Goal: Task Accomplishment & Management: Use online tool/utility

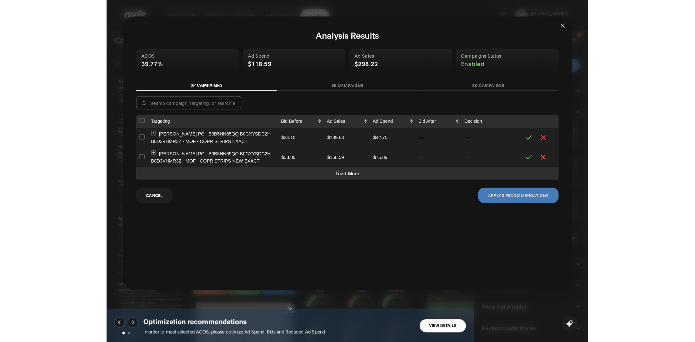
scroll to position [82, 1]
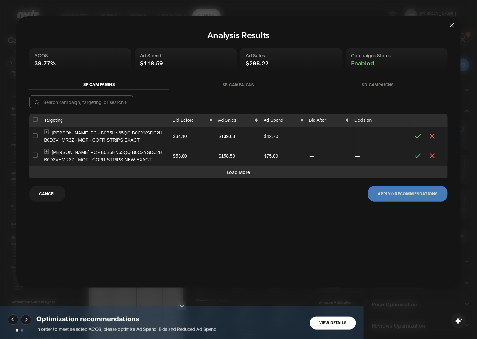
click at [47, 131] on button "Expand row" at bounding box center [46, 132] width 5 height 5
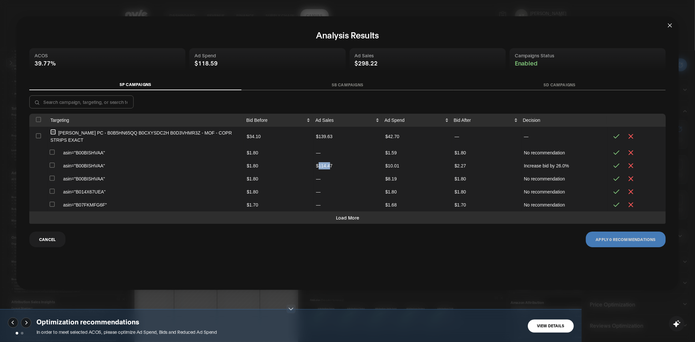
drag, startPoint x: 324, startPoint y: 164, endPoint x: 336, endPoint y: 158, distance: 14.1
click at [331, 164] on td "$114.47" at bounding box center [347, 165] width 69 height 13
click at [327, 139] on td "$139.63" at bounding box center [347, 137] width 69 height 20
drag, startPoint x: 532, startPoint y: 167, endPoint x: 572, endPoint y: 167, distance: 40.7
click at [477, 167] on td "Increase bid by 26.0%" at bounding box center [564, 165] width 87 height 13
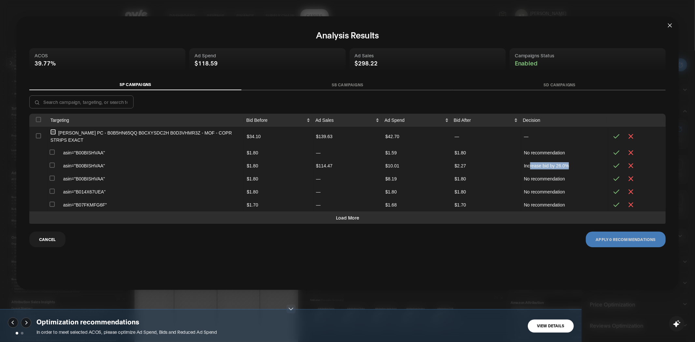
click at [51, 166] on input "checkbox" at bounding box center [51, 164] width 5 height 5
checkbox input "true"
click at [477, 240] on button "Apply 1 recommendations" at bounding box center [625, 240] width 80 height 16
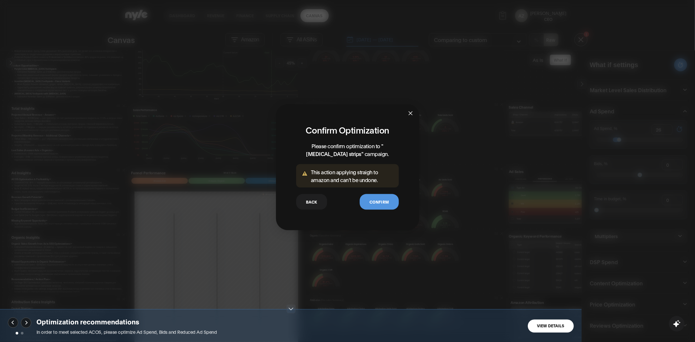
click at [378, 201] on button "Confirm" at bounding box center [378, 202] width 39 height 16
click at [311, 203] on button "Back" at bounding box center [311, 202] width 31 height 16
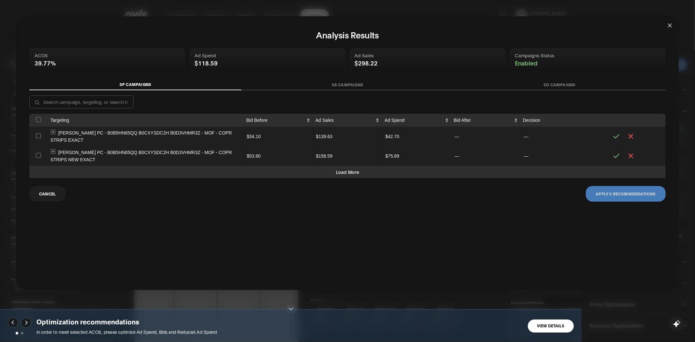
click at [51, 131] on button "Expand row" at bounding box center [52, 132] width 5 height 5
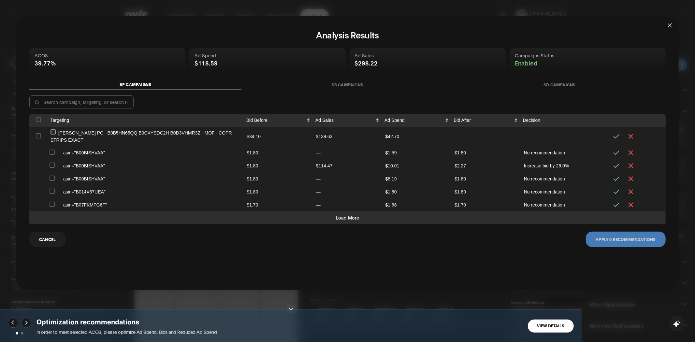
click at [262, 83] on button "SB Campaigns" at bounding box center [347, 84] width 212 height 11
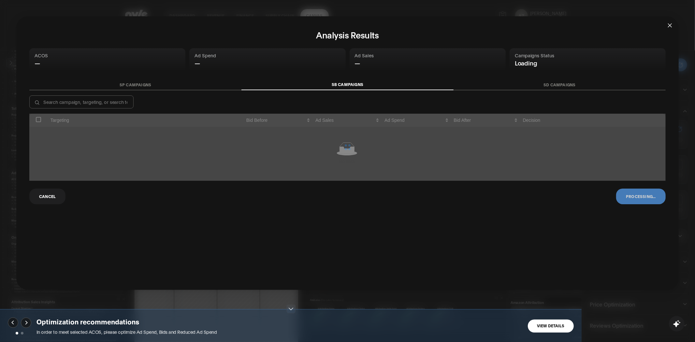
click at [477, 24] on icon "close" at bounding box center [670, 25] width 4 height 4
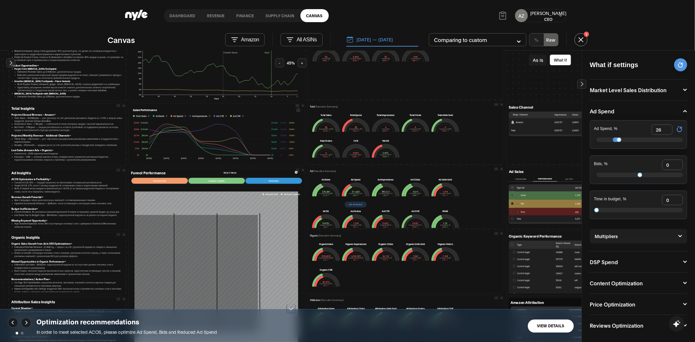
click at [380, 39] on button "[DATE] — [DATE]" at bounding box center [382, 40] width 72 height 14
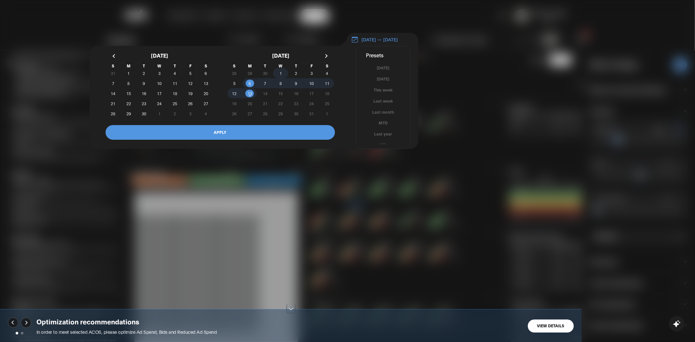
click at [280, 77] on span "1" at bounding box center [280, 73] width 2 height 12
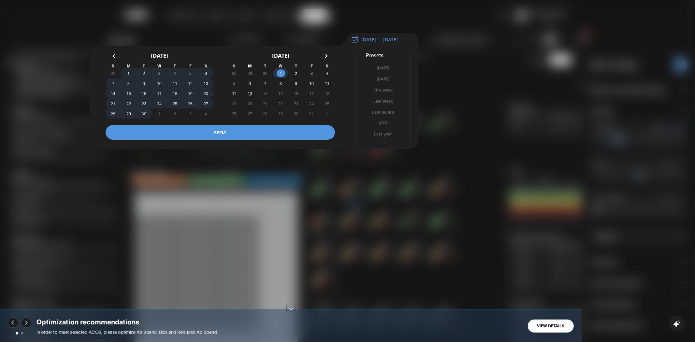
click at [127, 77] on span "1" at bounding box center [128, 73] width 15 height 7
click at [253, 96] on span "13" at bounding box center [249, 93] width 15 height 7
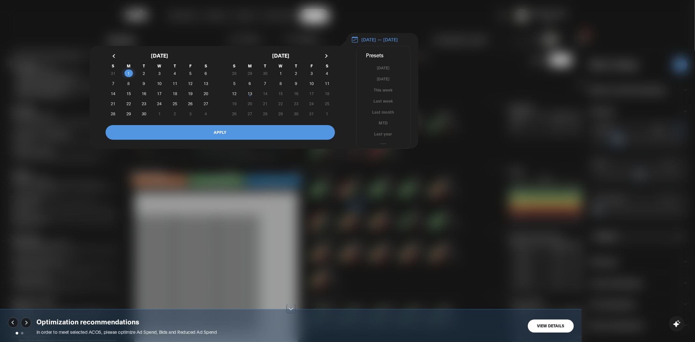
click at [129, 76] on span "1" at bounding box center [128, 73] width 2 height 12
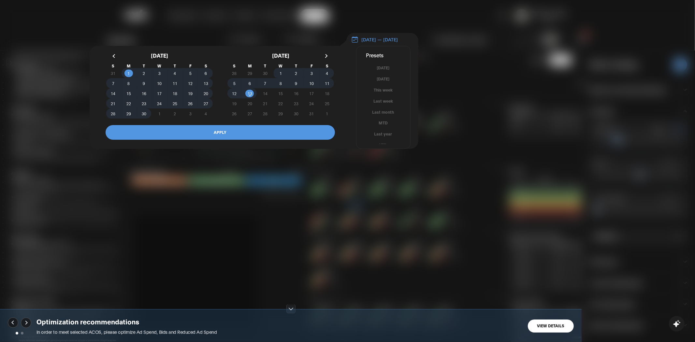
drag, startPoint x: 230, startPoint y: 135, endPoint x: 353, endPoint y: 236, distance: 158.7
click at [230, 137] on button "APPLY" at bounding box center [219, 132] width 229 height 15
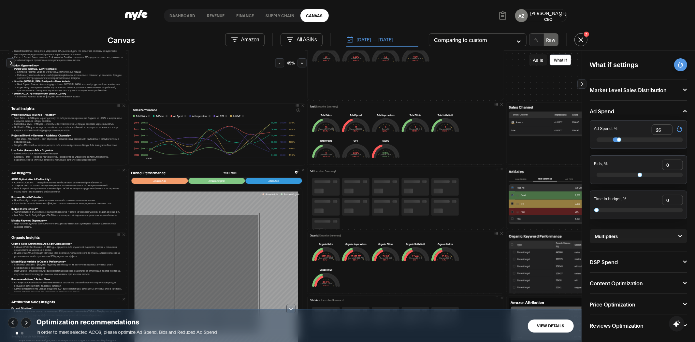
click at [477, 196] on input "checkbox" at bounding box center [512, 195] width 2 height 2
checkbox input "false"
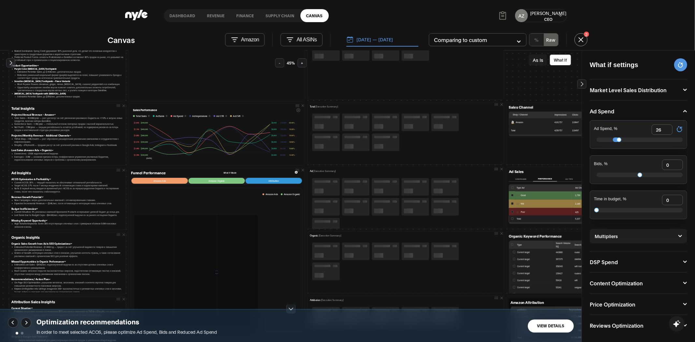
click at [477, 129] on icon at bounding box center [679, 129] width 7 height 7
type input "0"
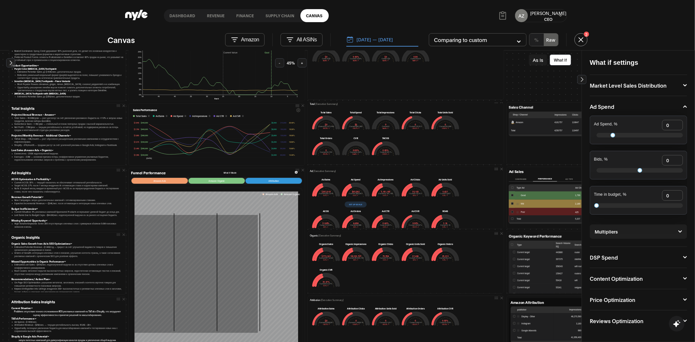
scroll to position [72, 0]
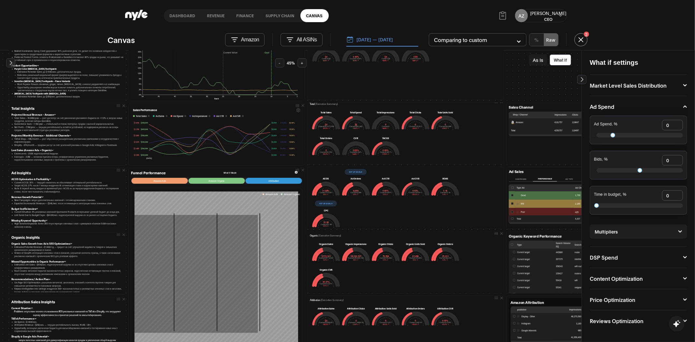
click at [328, 204] on button "Set up goals" at bounding box center [326, 204] width 22 height 6
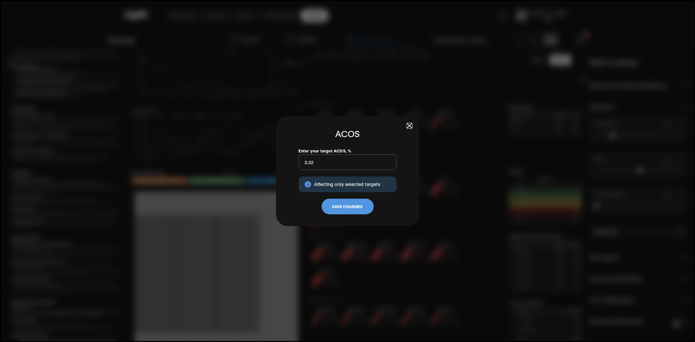
click at [327, 166] on input "0.32" at bounding box center [348, 162] width 98 height 16
type input "0.25"
click at [359, 207] on button "Save Changes" at bounding box center [347, 207] width 52 height 16
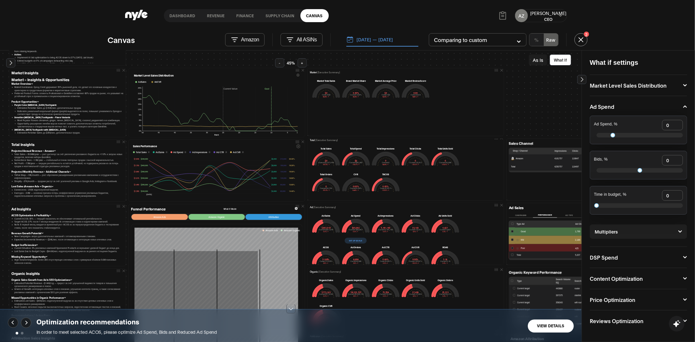
click at [477, 87] on button "Market Level Sales Distribution" at bounding box center [637, 85] width 97 height 5
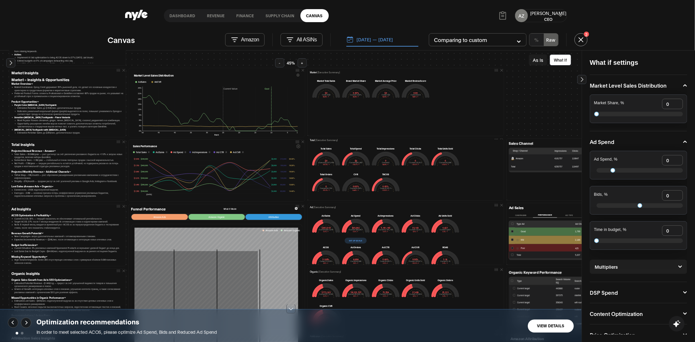
type input "27"
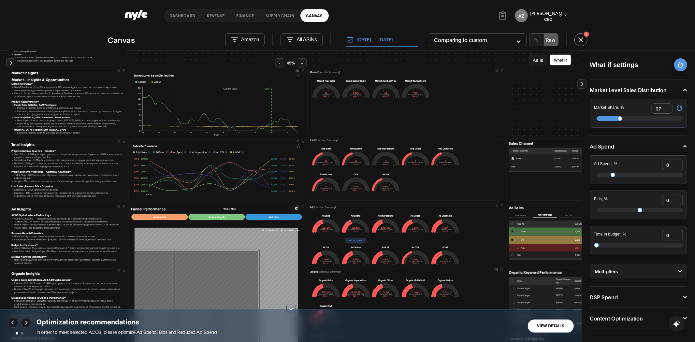
click at [477, 113] on div "Market Share, % 27" at bounding box center [637, 113] width 97 height 29
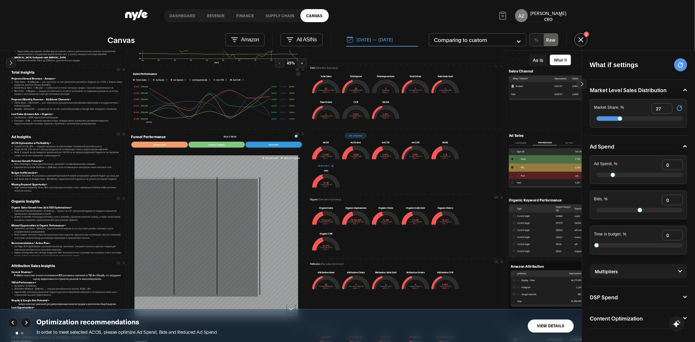
click at [331, 165] on icon at bounding box center [332, 165] width 2 height 2
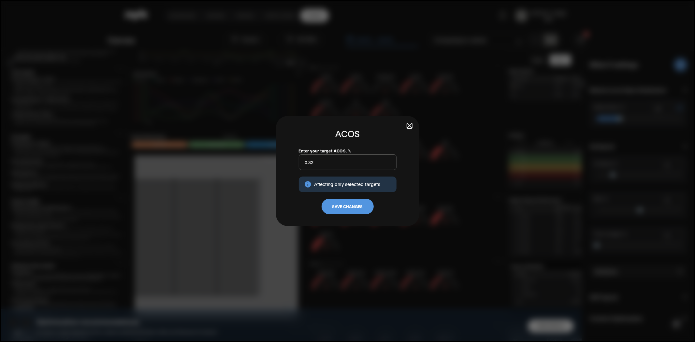
click at [317, 163] on input "0.32" at bounding box center [348, 162] width 98 height 16
type input "0.30"
click at [348, 209] on button "Save Changes" at bounding box center [347, 207] width 52 height 16
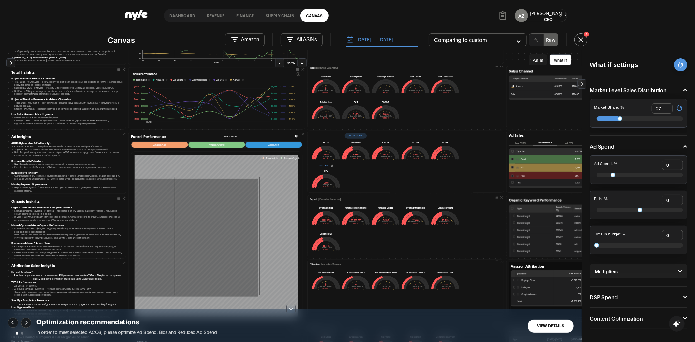
click at [477, 324] on button "View Details" at bounding box center [550, 325] width 46 height 13
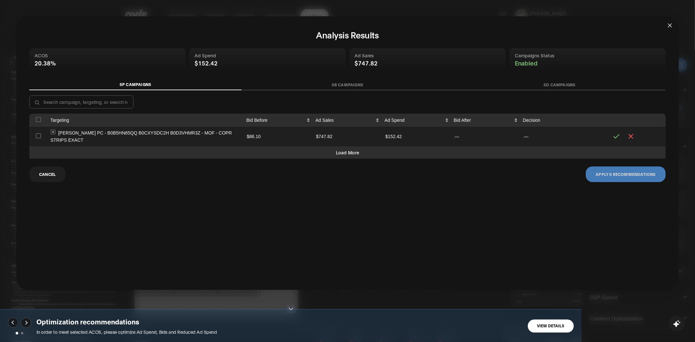
click at [52, 131] on button "Expand row" at bounding box center [52, 132] width 5 height 5
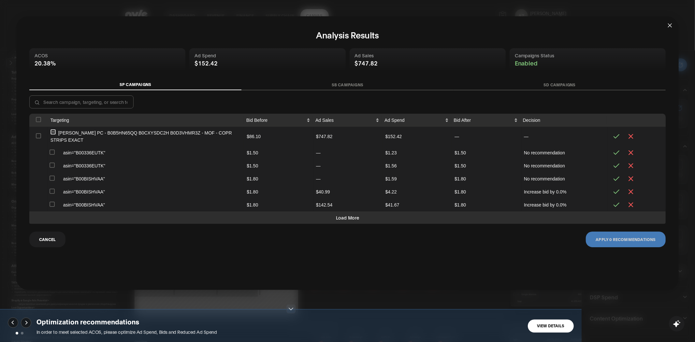
click at [350, 85] on button "SB Campaigns" at bounding box center [347, 84] width 212 height 11
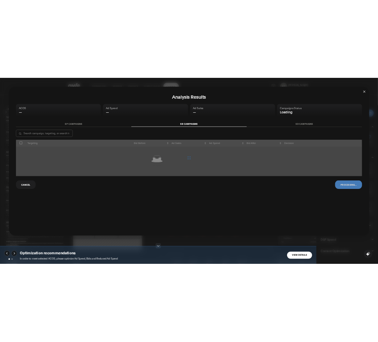
scroll to position [157, 0]
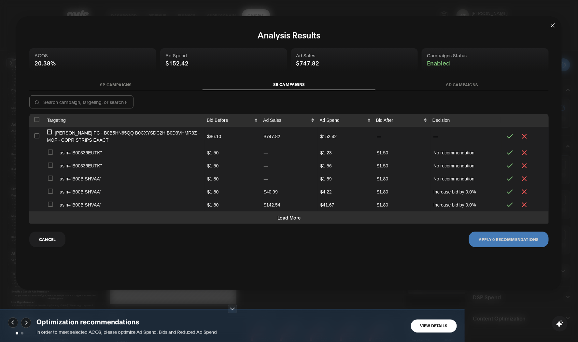
click at [48, 132] on button "Collapse row" at bounding box center [49, 132] width 5 height 5
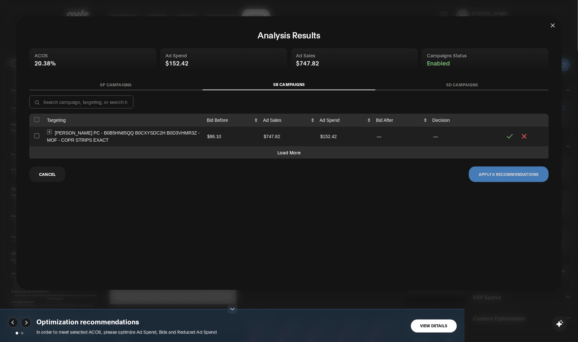
click at [95, 84] on button "SP Campaigns" at bounding box center [115, 84] width 173 height 11
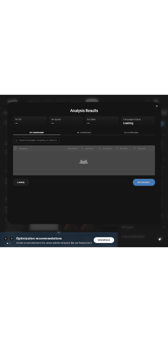
scroll to position [189, 0]
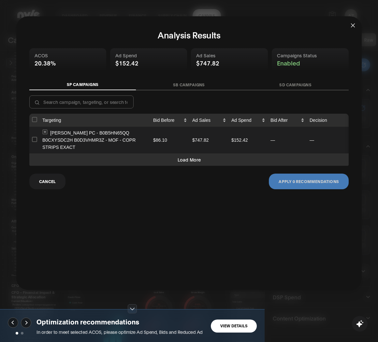
click at [44, 133] on button "Expand row" at bounding box center [44, 132] width 5 height 5
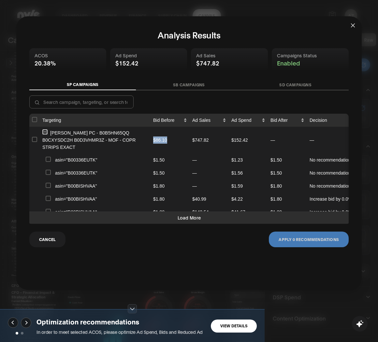
drag, startPoint x: 153, startPoint y: 135, endPoint x: 170, endPoint y: 135, distance: 16.9
click at [170, 135] on td "$86.10" at bounding box center [169, 140] width 39 height 27
click at [159, 153] on td "$1.50" at bounding box center [169, 159] width 39 height 13
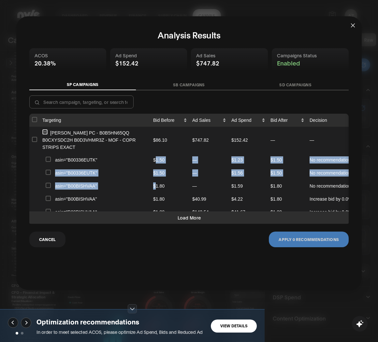
drag, startPoint x: 156, startPoint y: 151, endPoint x: 156, endPoint y: 175, distance: 24.4
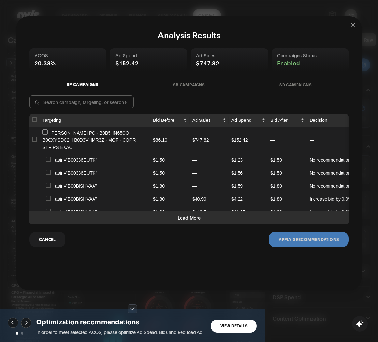
click at [157, 179] on td "$1.80" at bounding box center [169, 185] width 39 height 13
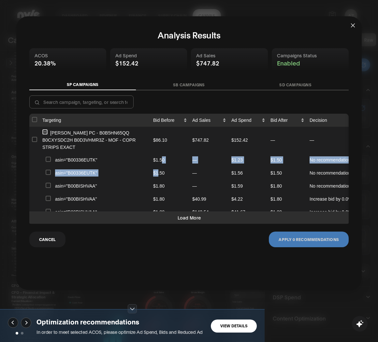
drag, startPoint x: 161, startPoint y: 151, endPoint x: 158, endPoint y: 171, distance: 19.8
click at [158, 171] on td "$1.50" at bounding box center [169, 172] width 39 height 13
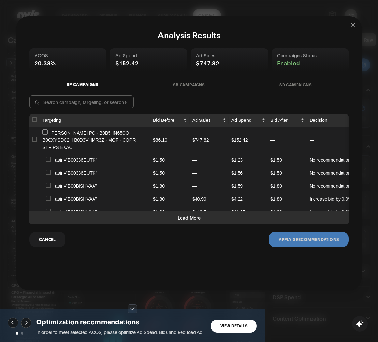
click at [158, 154] on td "$1.50" at bounding box center [169, 159] width 39 height 13
drag, startPoint x: 157, startPoint y: 165, endPoint x: 158, endPoint y: 170, distance: 5.0
click at [157, 167] on td "$1.50" at bounding box center [169, 172] width 39 height 13
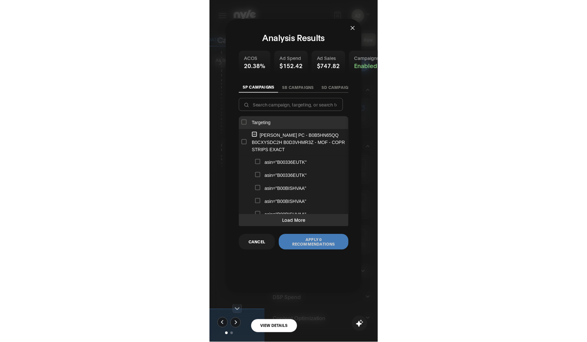
scroll to position [80, 0]
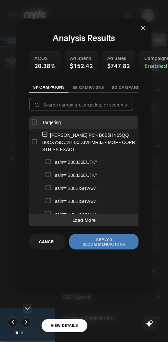
click at [93, 200] on td "asin="B00BISHVAA"" at bounding box center [95, 201] width 111 height 13
click at [112, 226] on button "Load More" at bounding box center [84, 220] width 110 height 12
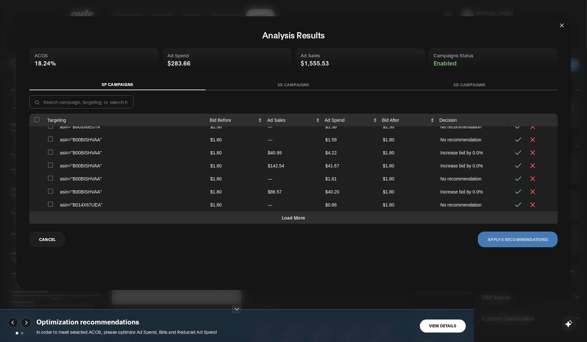
scroll to position [0, 0]
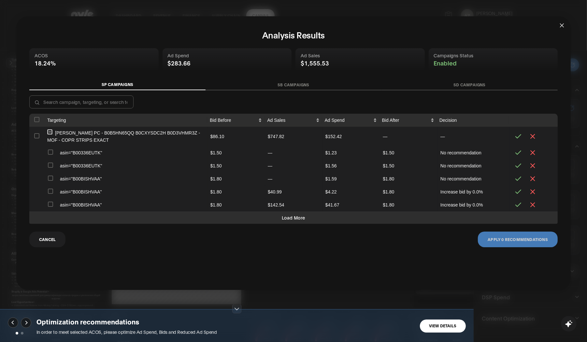
click at [49, 132] on button "Collapse row" at bounding box center [50, 132] width 5 height 5
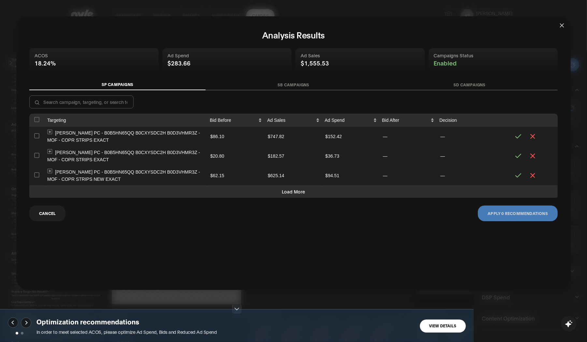
click at [139, 195] on button "Load More" at bounding box center [293, 191] width 528 height 12
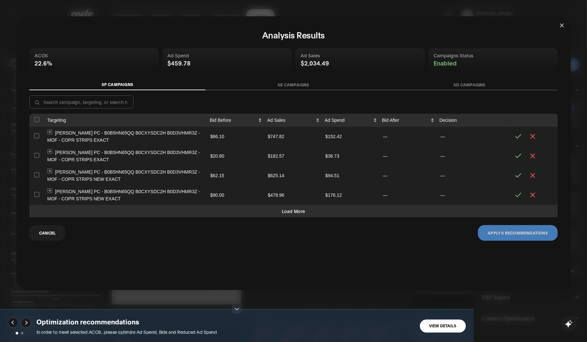
click at [138, 209] on button "Load More" at bounding box center [293, 211] width 528 height 12
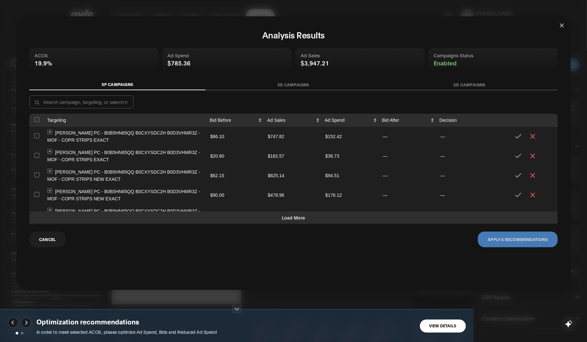
click at [150, 216] on button "Load More" at bounding box center [293, 217] width 528 height 12
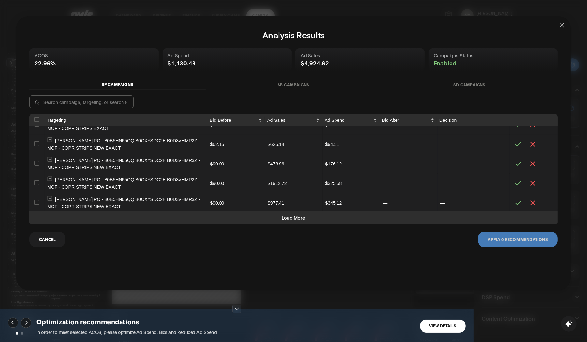
scroll to position [33, 0]
click at [243, 222] on button "Load More" at bounding box center [293, 217] width 528 height 12
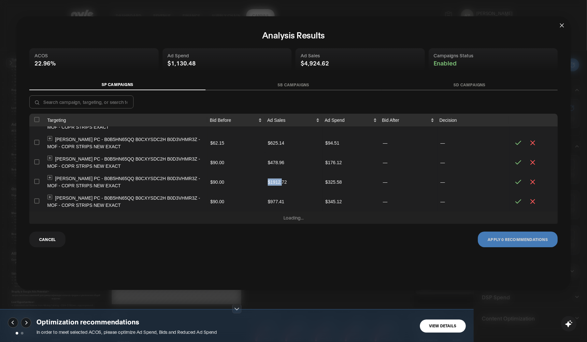
drag, startPoint x: 273, startPoint y: 181, endPoint x: 253, endPoint y: 181, distance: 19.9
click at [253, 181] on tr "Nyle - SB PC - B0B5HN65QQ B0CXYSDC2H B0D3VHMR3Z - MOF - COPR STRIPS NEW EXACT $…" at bounding box center [293, 182] width 528 height 20
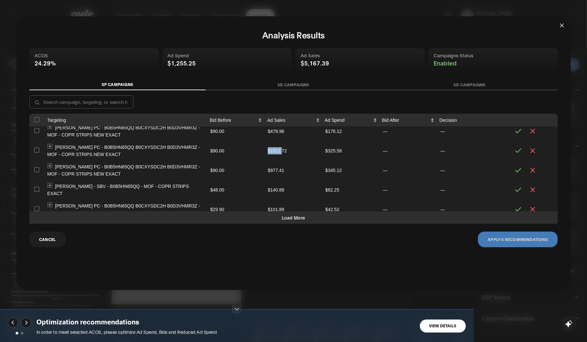
scroll to position [65, 0]
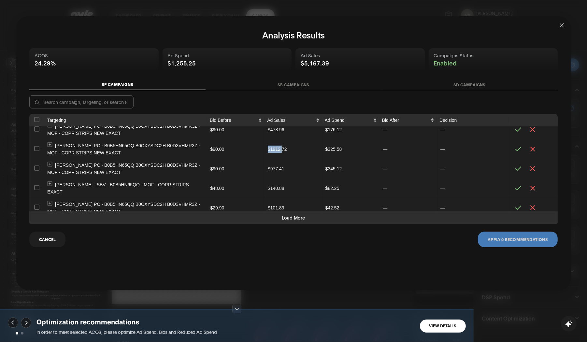
click at [177, 222] on button "Load More" at bounding box center [293, 217] width 528 height 12
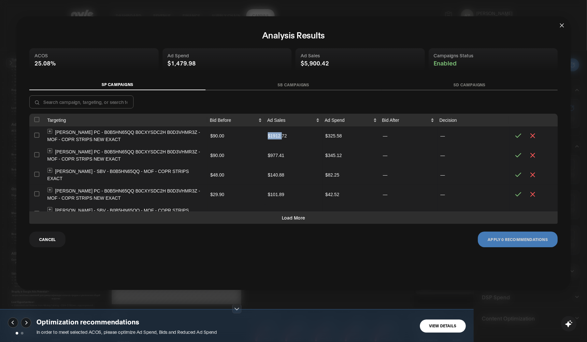
click at [168, 217] on button "Load More" at bounding box center [293, 217] width 528 height 12
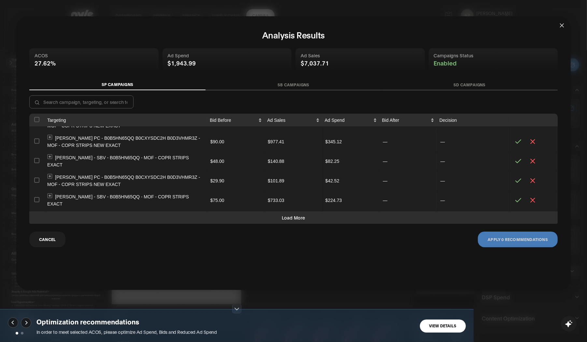
click at [156, 216] on button "Load More" at bounding box center [293, 217] width 528 height 12
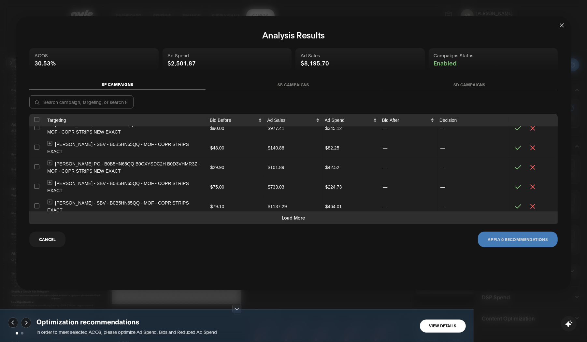
click at [157, 219] on button "Load More" at bounding box center [293, 217] width 528 height 12
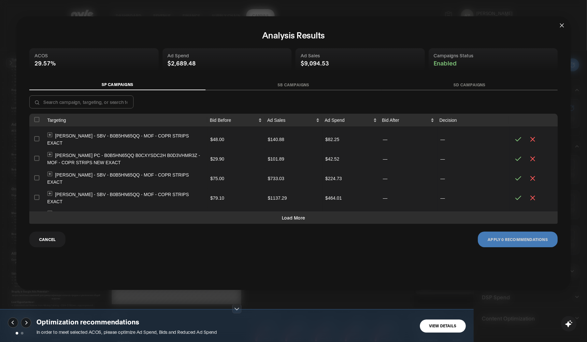
scroll to position [119, 0]
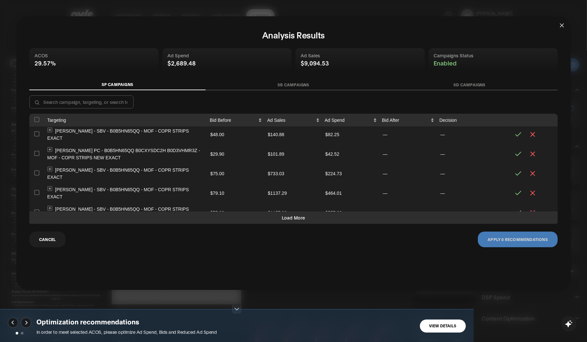
click at [158, 216] on button "Load More" at bounding box center [293, 217] width 528 height 12
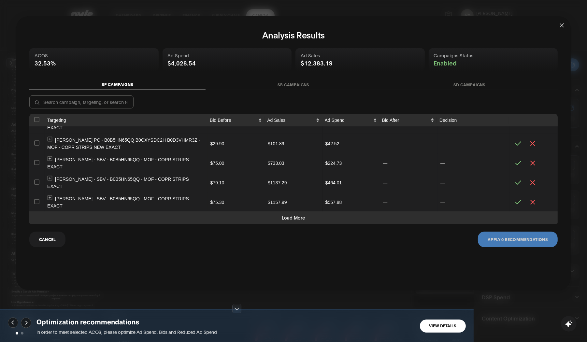
scroll to position [133, 0]
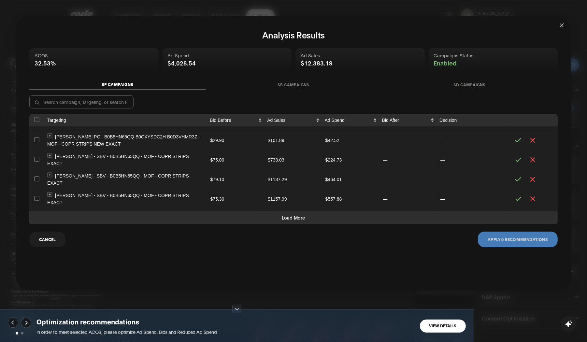
click at [168, 220] on button "Load More" at bounding box center [293, 217] width 528 height 12
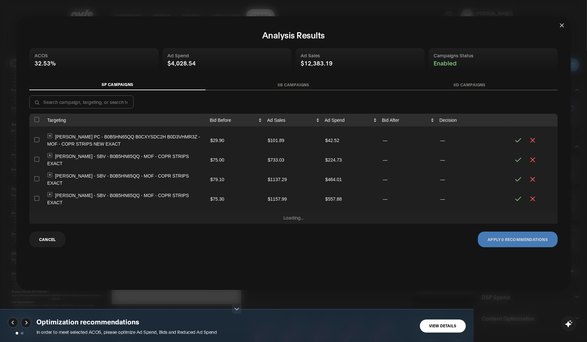
scroll to position [147, 0]
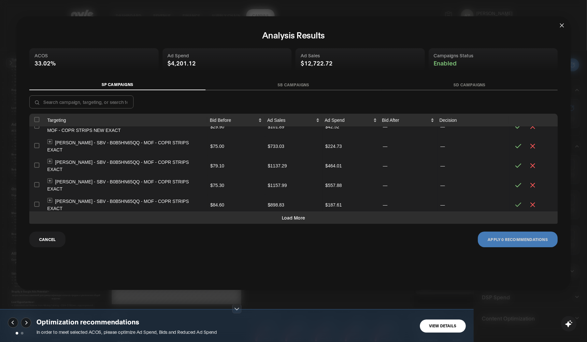
click at [175, 216] on button "Load More" at bounding box center [293, 217] width 528 height 12
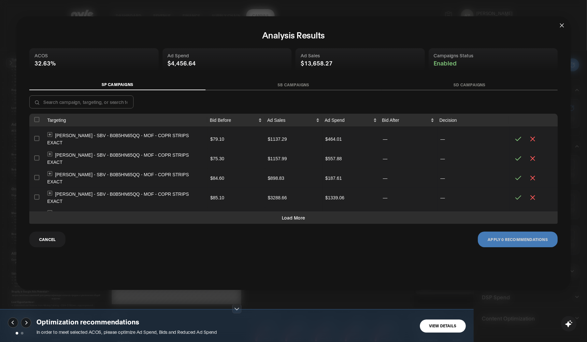
scroll to position [174, 0]
click at [164, 218] on button "Load More" at bounding box center [293, 217] width 528 height 12
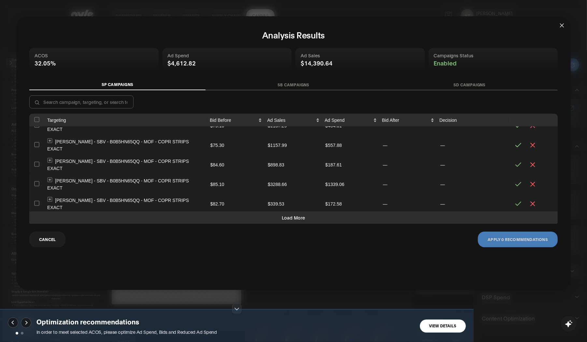
scroll to position [200, 0]
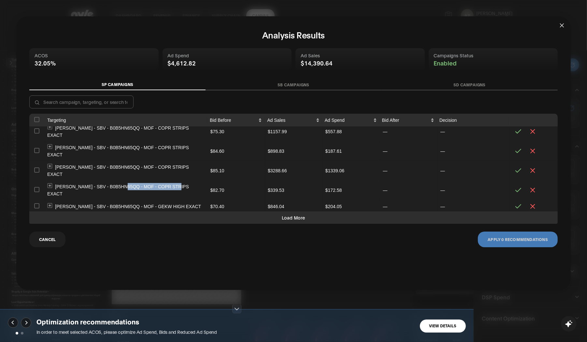
drag, startPoint x: 178, startPoint y: 153, endPoint x: 120, endPoint y: 149, distance: 57.8
click at [122, 180] on td "Nyle - SBV - B0B5HN65QQ - MOF - COPR STRIPS EXACT" at bounding box center [126, 190] width 163 height 20
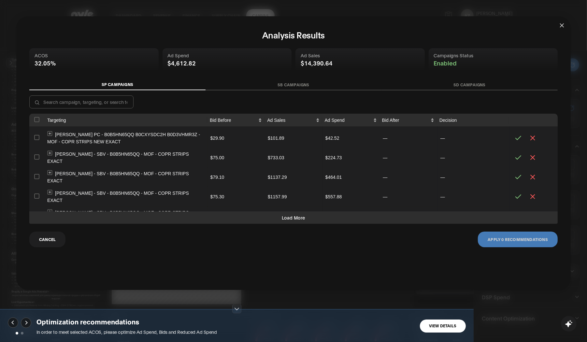
scroll to position [128, 0]
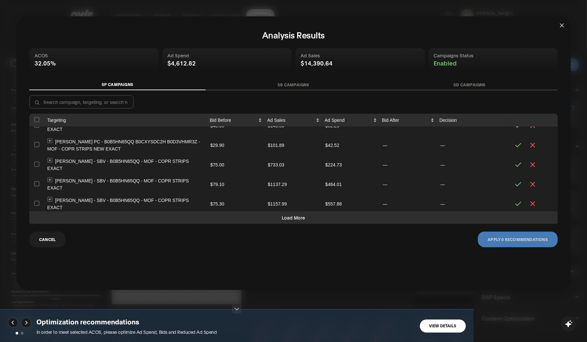
click at [155, 214] on td "Nyle - SBV - B0B5HN65QQ - MOF - COPR STRIPS EXACT" at bounding box center [126, 224] width 163 height 20
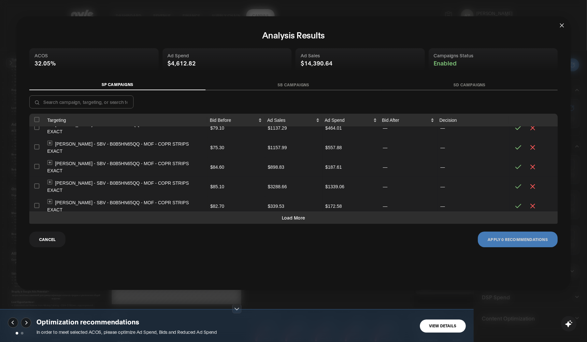
scroll to position [200, 0]
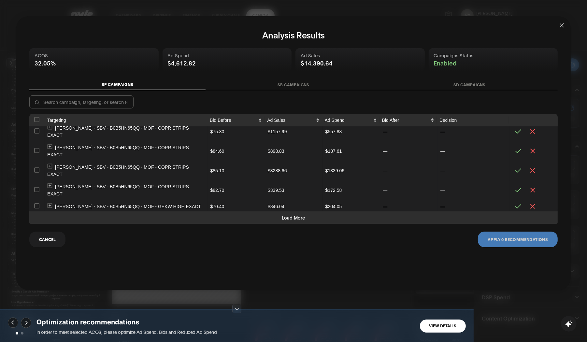
click at [285, 220] on button "Load More" at bounding box center [293, 217] width 528 height 12
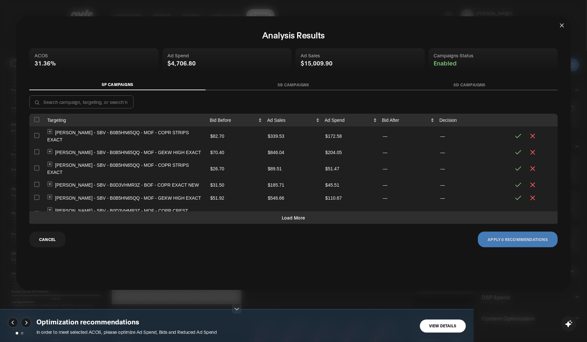
scroll to position [255, 0]
click at [167, 220] on button "Load More" at bounding box center [293, 217] width 528 height 12
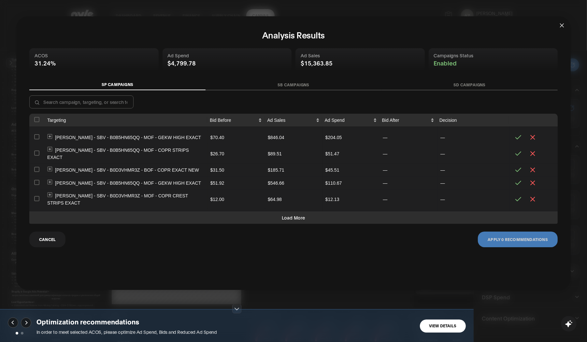
scroll to position [281, 0]
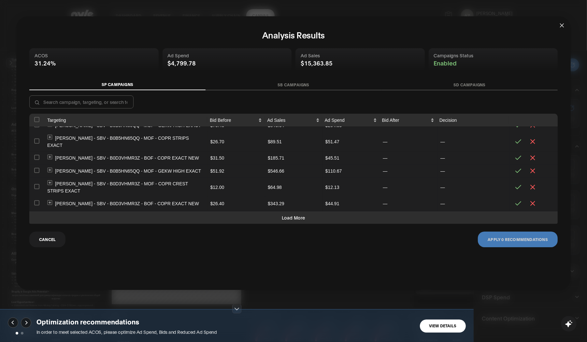
click at [161, 217] on button "Load More" at bounding box center [293, 217] width 528 height 12
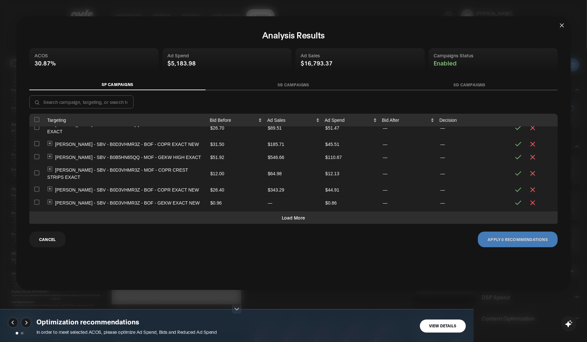
click at [152, 219] on button "Load More" at bounding box center [293, 217] width 528 height 12
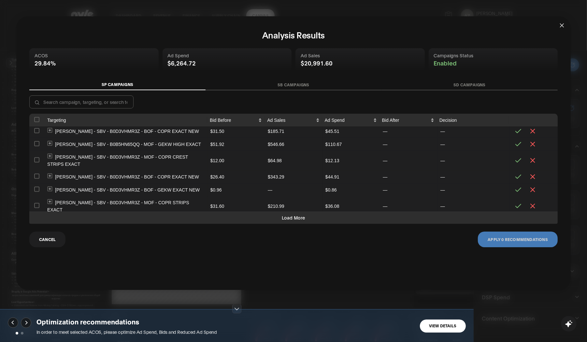
scroll to position [308, 0]
click at [141, 219] on button "Load More" at bounding box center [293, 217] width 528 height 12
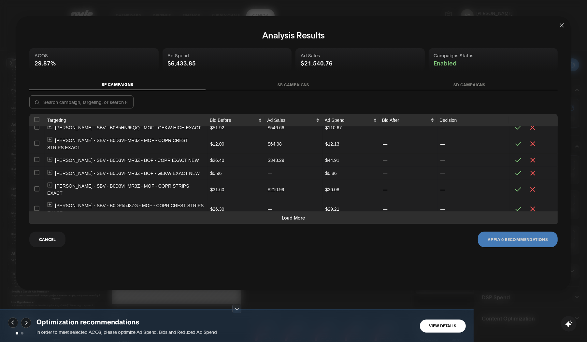
scroll to position [336, 0]
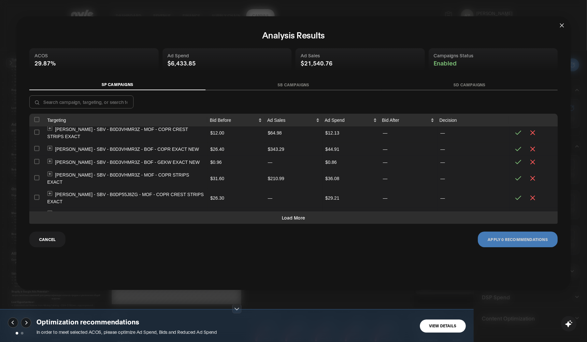
click at [162, 217] on button "Load More" at bounding box center [293, 217] width 528 height 12
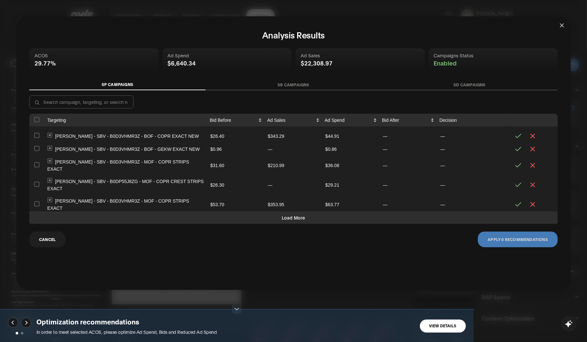
scroll to position [362, 0]
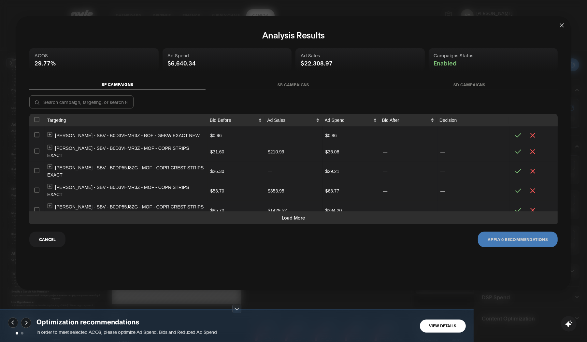
click at [196, 219] on button "Load More" at bounding box center [293, 217] width 528 height 12
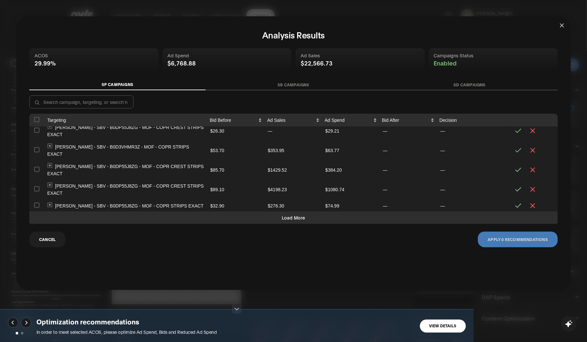
scroll to position [403, 0]
click at [158, 218] on button "Load More" at bounding box center [293, 217] width 528 height 12
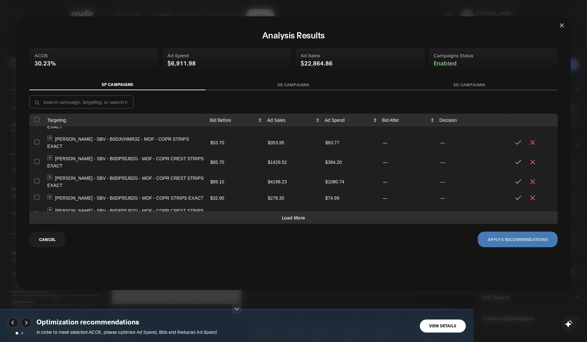
scroll to position [417, 0]
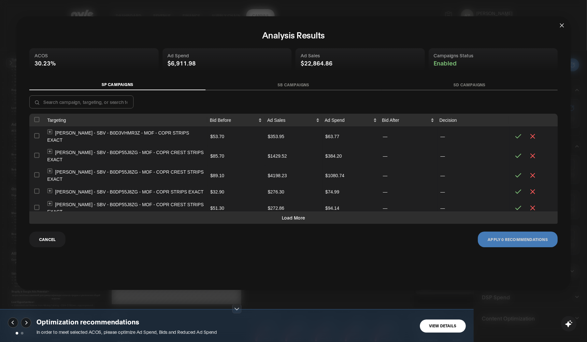
click at [157, 219] on button "Load More" at bounding box center [293, 217] width 528 height 12
drag, startPoint x: 78, startPoint y: 173, endPoint x: 62, endPoint y: 172, distance: 16.0
click at [62, 270] on td "Nyle - SP - B0B5HN65QQ - MOF - AUTO LM - CA to US" at bounding box center [126, 280] width 163 height 20
click at [76, 270] on td "Nyle - SP - B0B5HN65QQ - MOF - AUTO LM - CA to US" at bounding box center [126, 280] width 163 height 20
drag, startPoint x: 104, startPoint y: 170, endPoint x: 95, endPoint y: 171, distance: 8.1
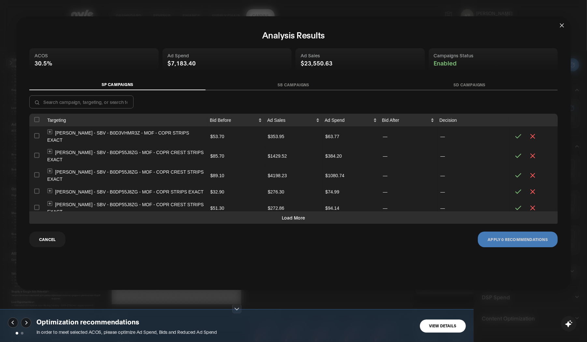
click at [97, 170] on tbody "Nyle - SB PC - B0B5HN65QQ B0CXYSDC2H B0D3VHMR3Z - MOF - COPR STRIPS EXACT $86.1…" at bounding box center [293, 26] width 528 height 632
click at [48, 270] on td "Nyle - SP - B0B5HN65QQ - MOF - AUTO LM - CA to US" at bounding box center [126, 280] width 163 height 20
click at [48, 273] on button "Expand row" at bounding box center [50, 275] width 5 height 5
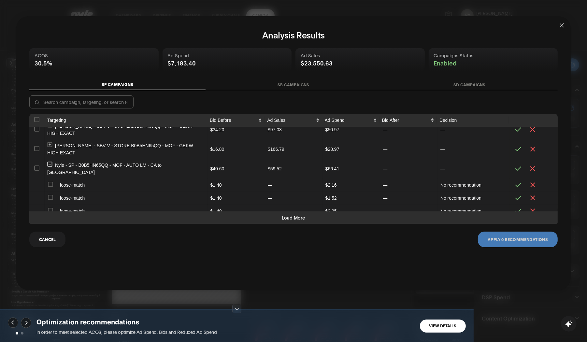
scroll to position [525, 0]
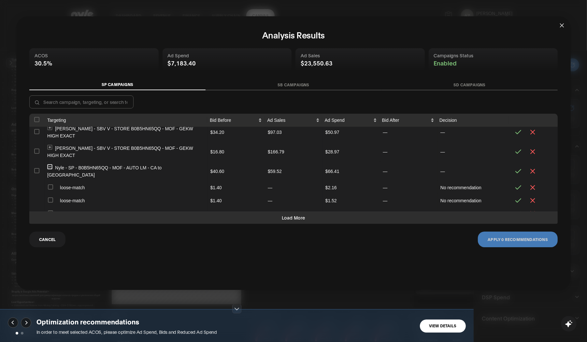
drag, startPoint x: 483, startPoint y: 163, endPoint x: 491, endPoint y: 170, distance: 11.1
click at [477, 263] on span "Add search term to a separate EXACT match campaign and Increase bid" at bounding box center [470, 273] width 61 height 20
click at [473, 259] on td "Add search term to a separate EXACT match campaign and Increase bid" at bounding box center [474, 272] width 72 height 27
click at [464, 263] on span "Add search term to a separate EXACT match campaign and Increase bid" at bounding box center [470, 273] width 61 height 20
drag, startPoint x: 467, startPoint y: 173, endPoint x: 474, endPoint y: 179, distance: 9.2
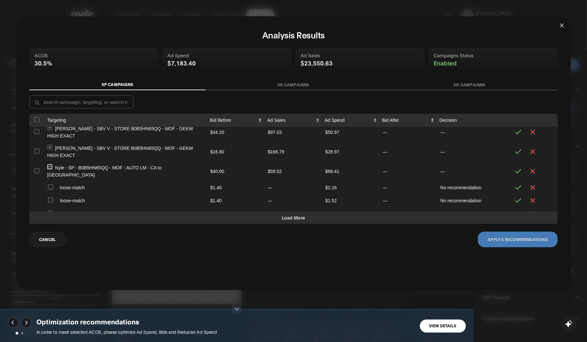
click at [475, 259] on td "Add search term to a separate EXACT match campaign and Increase bid" at bounding box center [474, 272] width 72 height 27
click at [474, 259] on td "Add search term to a separate EXACT match campaign and Increase bid" at bounding box center [474, 272] width 72 height 27
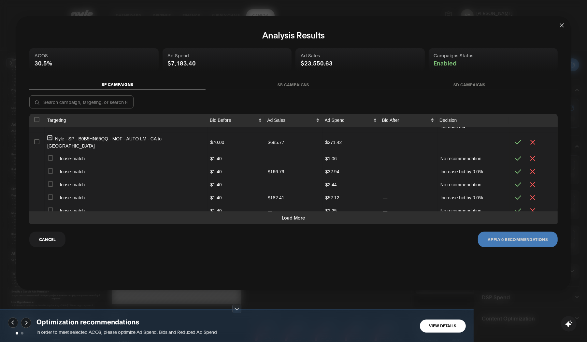
scroll to position [1719, 0]
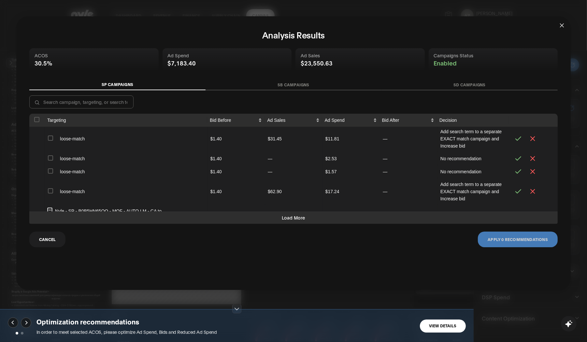
drag, startPoint x: 481, startPoint y: 181, endPoint x: 458, endPoint y: 175, distance: 24.0
click at [464, 263] on td "Increase bid by 0.0%" at bounding box center [474, 269] width 72 height 13
drag, startPoint x: 468, startPoint y: 157, endPoint x: 423, endPoint y: 147, distance: 46.1
click at [466, 263] on td "Increase bid by 0.0%" at bounding box center [474, 269] width 72 height 13
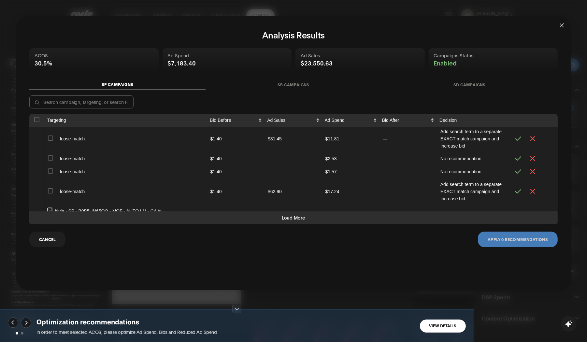
drag, startPoint x: 489, startPoint y: 186, endPoint x: 452, endPoint y: 182, distance: 38.0
click at [444, 263] on td "Increase bid by 0.0%" at bounding box center [474, 269] width 72 height 13
click at [466, 263] on td "Increase bid by 0.0%" at bounding box center [474, 269] width 72 height 13
click at [466, 267] on span "Increase bid by 0.0%" at bounding box center [461, 269] width 43 height 5
drag, startPoint x: 447, startPoint y: 178, endPoint x: 467, endPoint y: 183, distance: 21.1
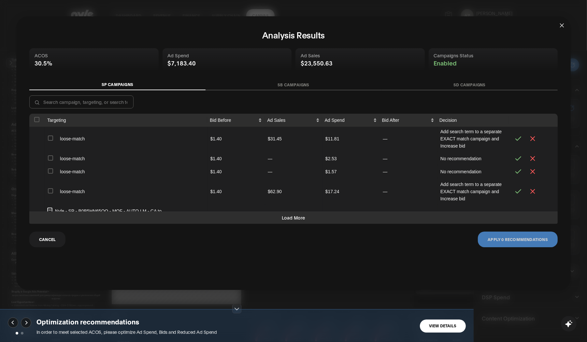
click at [467, 263] on td "Increase bid by 0.0%" at bounding box center [474, 269] width 72 height 13
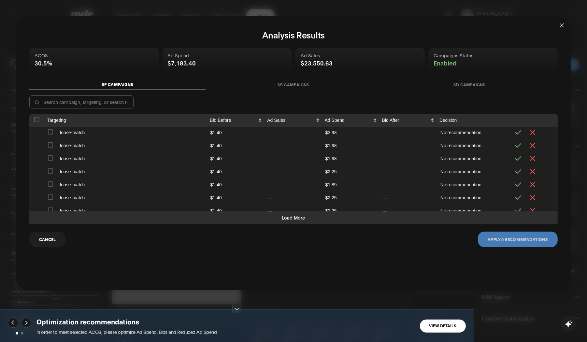
scroll to position [2410, 0]
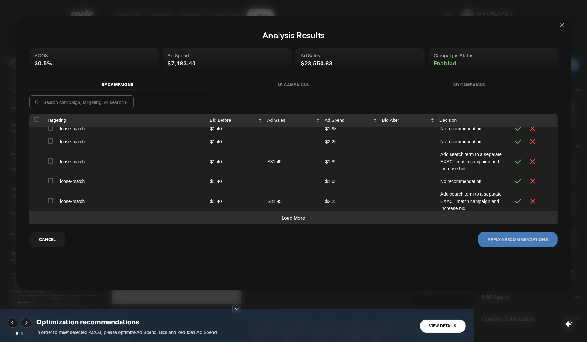
drag, startPoint x: 269, startPoint y: 217, endPoint x: 356, endPoint y: 201, distance: 88.9
click at [269, 217] on button "Load More" at bounding box center [293, 217] width 528 height 12
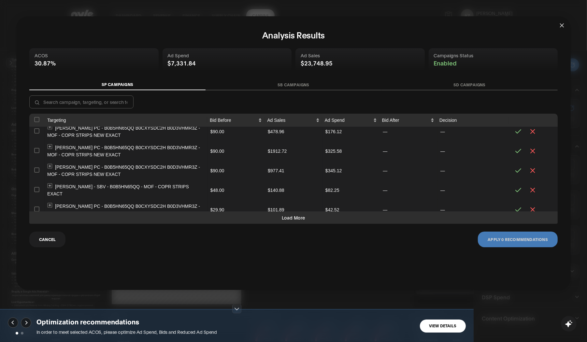
scroll to position [0, 0]
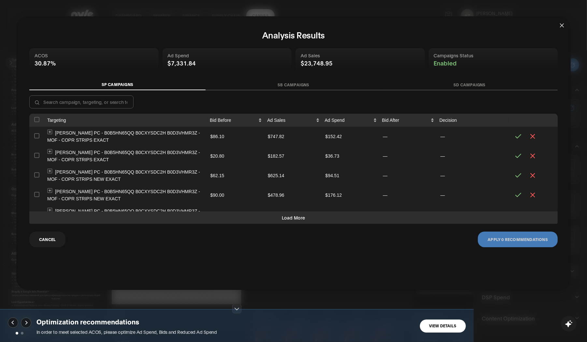
click at [49, 132] on button "Expand row" at bounding box center [50, 132] width 5 height 5
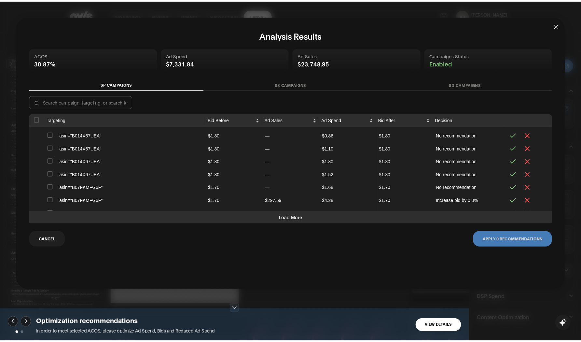
scroll to position [217, 0]
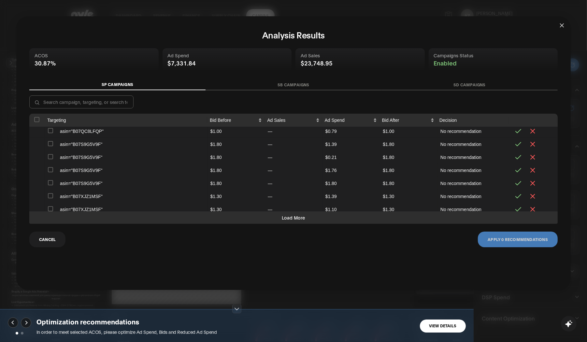
click at [477, 23] on icon "close" at bounding box center [561, 25] width 5 height 5
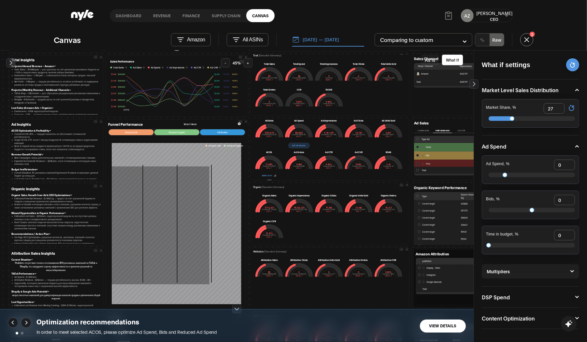
click at [477, 21] on div "AZ Aleksei CEO" at bounding box center [486, 15] width 52 height 13
click at [477, 18] on div "AZ Aleksei CEO" at bounding box center [486, 15] width 52 height 13
click at [477, 12] on div "AZ Aleksei CEO" at bounding box center [486, 15] width 52 height 13
click at [477, 14] on icon at bounding box center [506, 16] width 4 height 4
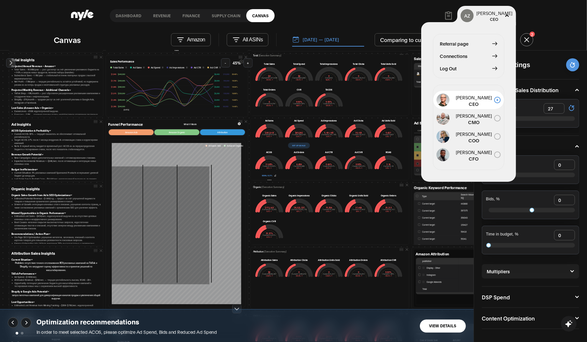
click at [456, 67] on span "Log Out" at bounding box center [448, 68] width 17 height 7
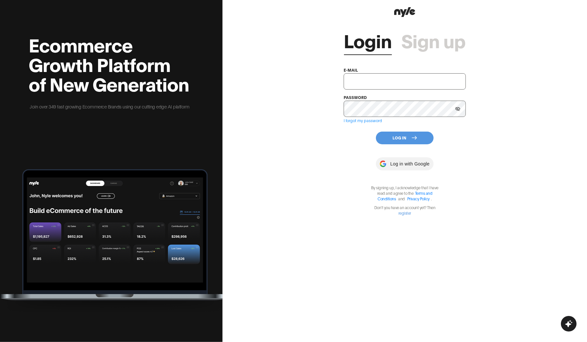
click at [378, 80] on input "text" at bounding box center [405, 81] width 122 height 16
type input "showroom@nyle.ai"
drag, startPoint x: 391, startPoint y: 135, endPoint x: 395, endPoint y: 134, distance: 3.3
click at [391, 135] on button "Log In" at bounding box center [405, 138] width 58 height 13
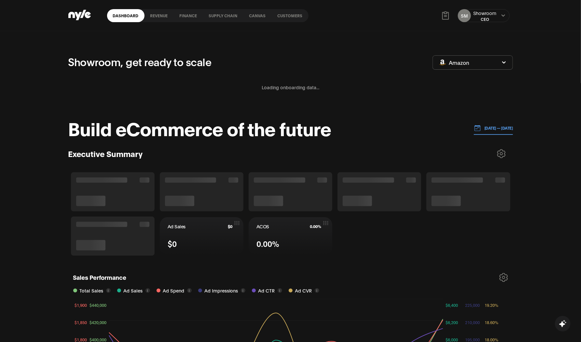
click at [292, 15] on link "Customers" at bounding box center [290, 15] width 37 height 13
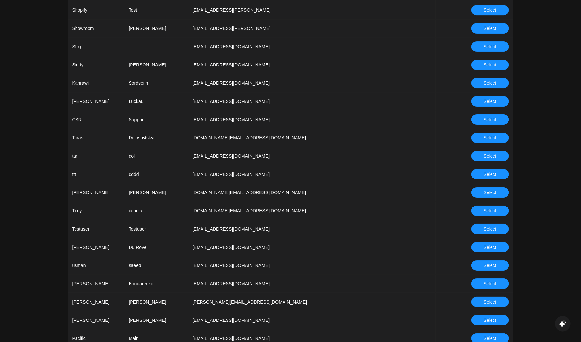
scroll to position [1931, 0]
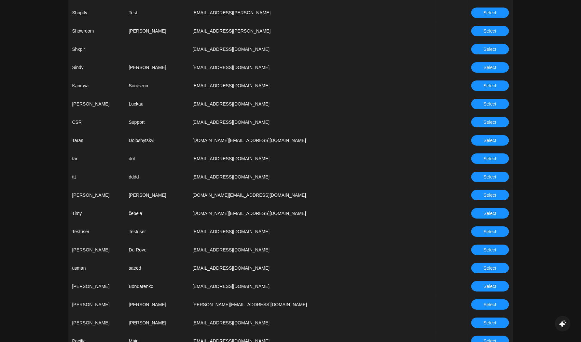
click at [477, 125] on button "Select" at bounding box center [490, 122] width 38 height 10
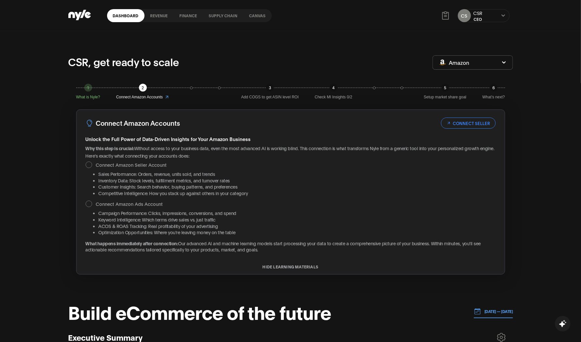
click at [259, 16] on link "Canvas" at bounding box center [258, 15] width 28 height 13
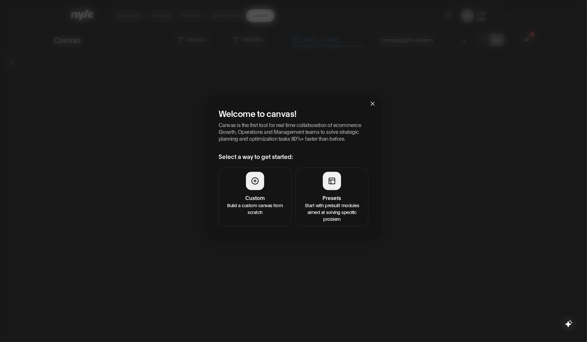
click at [344, 209] on p "Start with prebuilt modules aimed at solving specific problem" at bounding box center [332, 212] width 64 height 21
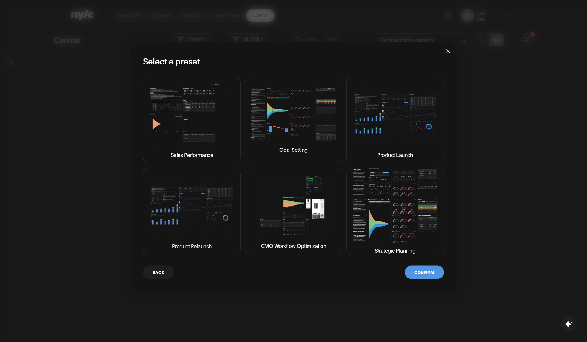
click at [402, 220] on img at bounding box center [395, 206] width 87 height 74
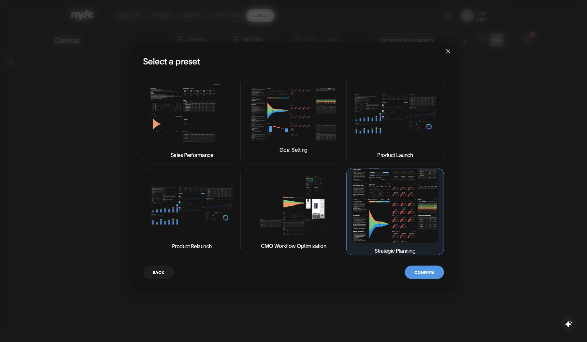
click at [417, 272] on button "Confirm" at bounding box center [424, 272] width 39 height 13
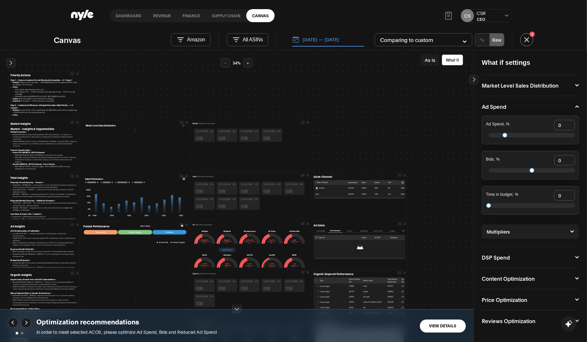
click at [339, 43] on button "01.09.2025 — 13.10.2025" at bounding box center [328, 40] width 72 height 14
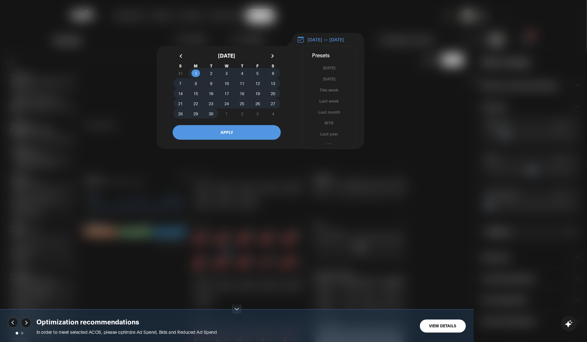
click at [273, 60] on button "button" at bounding box center [272, 56] width 12 height 12
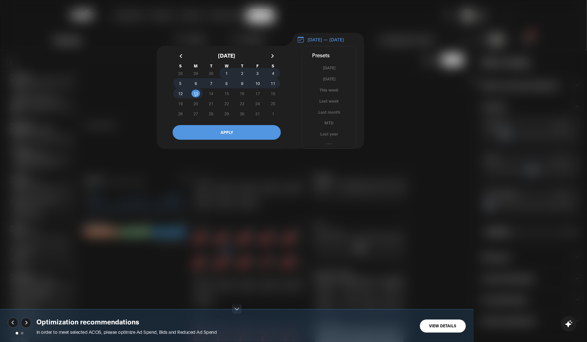
click at [273, 60] on button "button" at bounding box center [272, 56] width 12 height 12
click at [197, 96] on span "13" at bounding box center [195, 94] width 5 height 12
click at [224, 76] on span "1" at bounding box center [226, 73] width 15 height 7
click at [249, 136] on button "APPLY" at bounding box center [227, 132] width 108 height 15
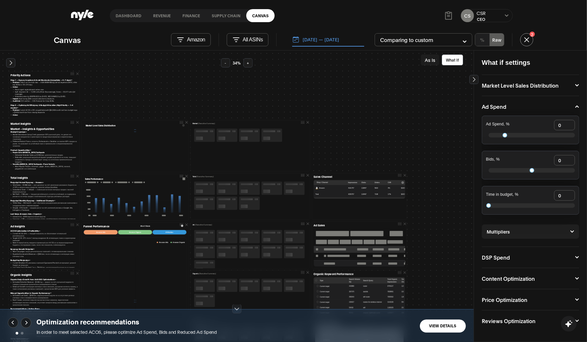
scroll to position [36, 0]
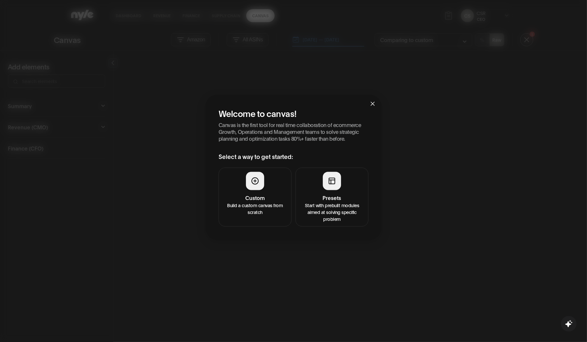
click at [336, 191] on button "Presets Start with prebuilt modules aimed at solving specific problem" at bounding box center [331, 197] width 73 height 59
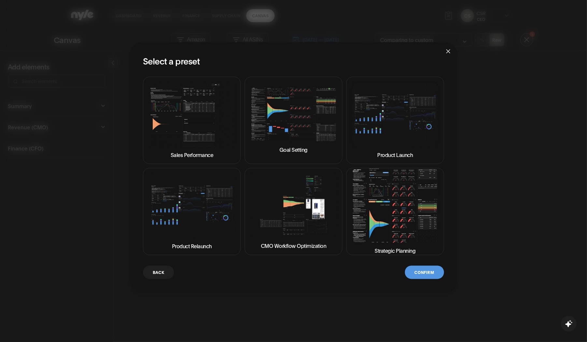
click at [387, 201] on img at bounding box center [395, 206] width 87 height 74
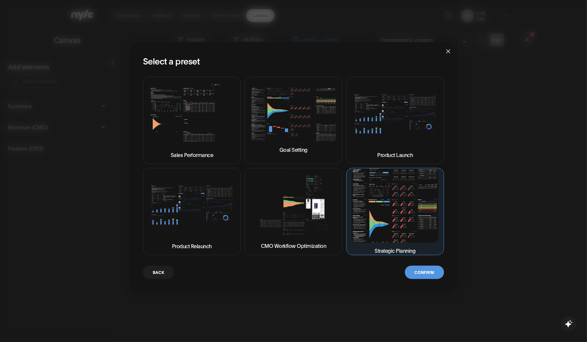
click at [425, 271] on button "Confirm" at bounding box center [424, 272] width 39 height 13
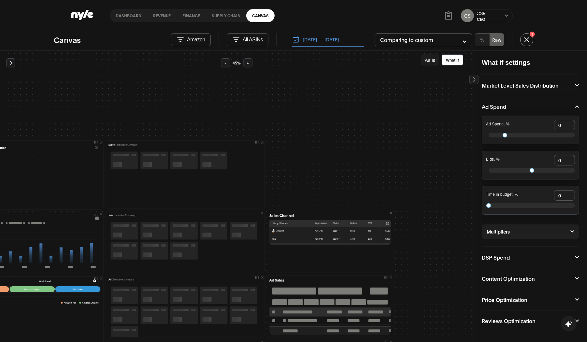
scroll to position [0, 36]
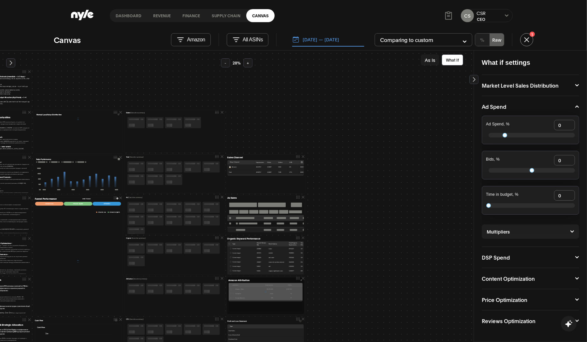
click at [150, 14] on button "Revenue" at bounding box center [161, 15] width 29 height 5
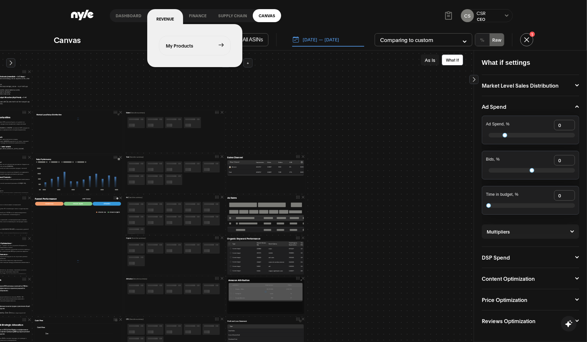
click at [182, 49] on link "My Products" at bounding box center [194, 45] width 71 height 19
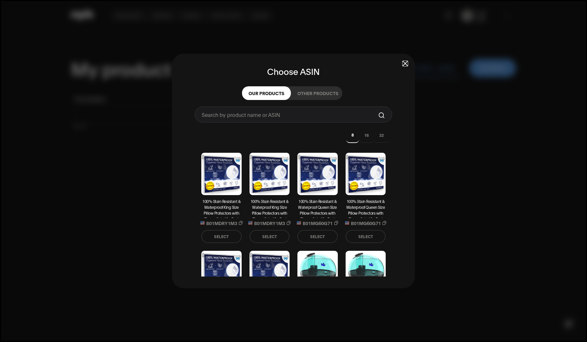
click at [408, 63] on div "Choose ASIN OUR PRODUCTS OTHER PRODUCTS 8 16 32 100% Stain Resistant & Waterpro…" at bounding box center [293, 171] width 243 height 234
click at [405, 65] on span "button" at bounding box center [405, 63] width 5 height 5
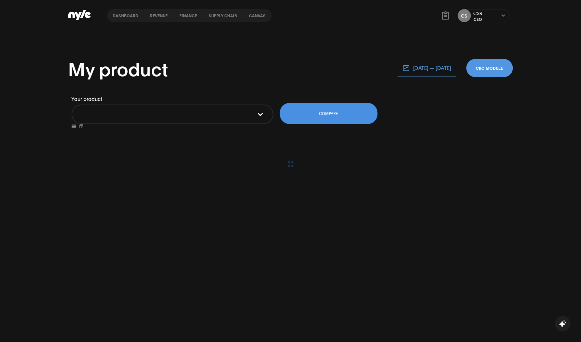
click at [252, 14] on link "Canvas" at bounding box center [258, 15] width 28 height 13
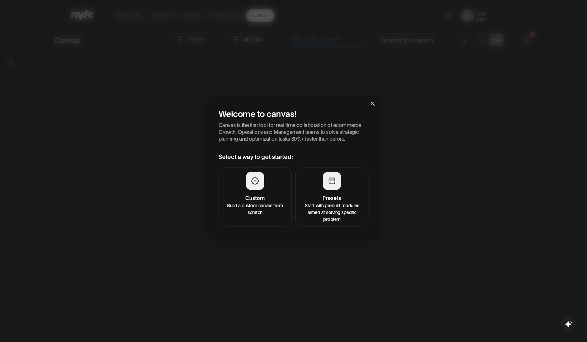
click at [346, 194] on h4 "Presets" at bounding box center [332, 198] width 64 height 8
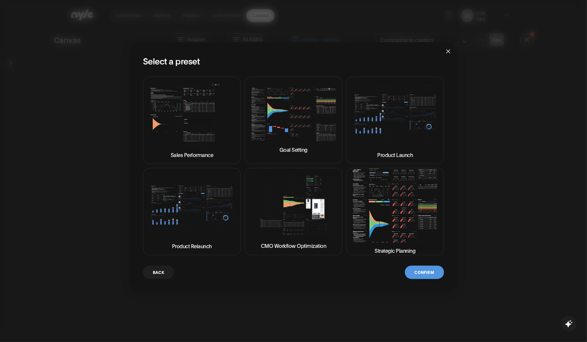
click at [428, 274] on button "Confirm" at bounding box center [424, 272] width 39 height 13
click at [388, 201] on img at bounding box center [395, 206] width 87 height 74
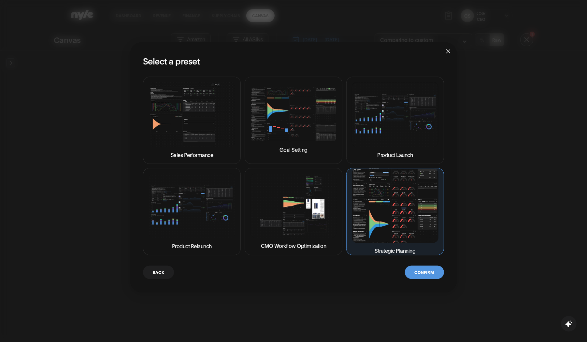
click at [416, 266] on button "Confirm" at bounding box center [424, 272] width 39 height 13
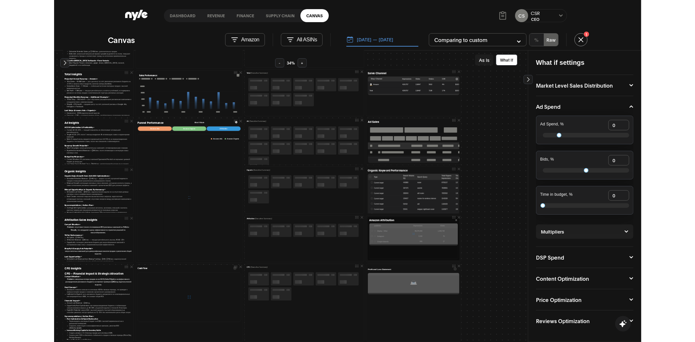
scroll to position [108, 0]
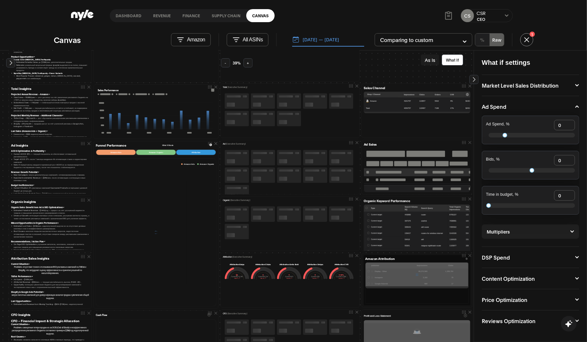
click at [386, 67] on div "Priority Actions Step 1 — Secure Inventory & Avoid Stockouts (Immediate — 0–7 d…" at bounding box center [459, 208] width 903 height 517
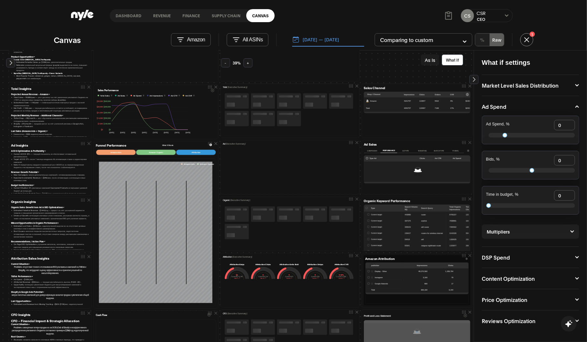
click at [366, 152] on button "Campaigns" at bounding box center [372, 150] width 17 height 4
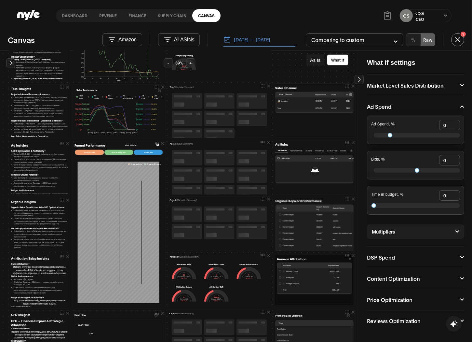
click at [308, 149] on button "Ad Type" at bounding box center [309, 150] width 10 height 4
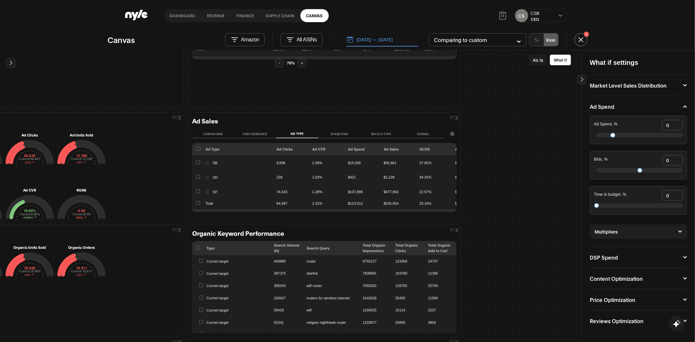
scroll to position [323, 687]
click at [206, 163] on button "button" at bounding box center [207, 163] width 3 height 3
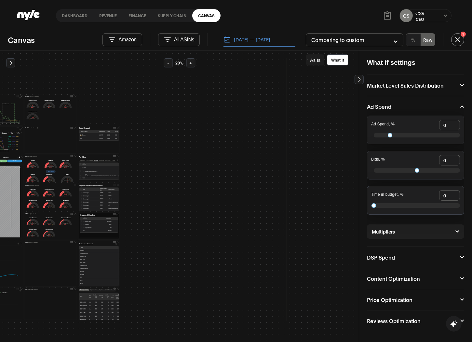
scroll to position [0, 0]
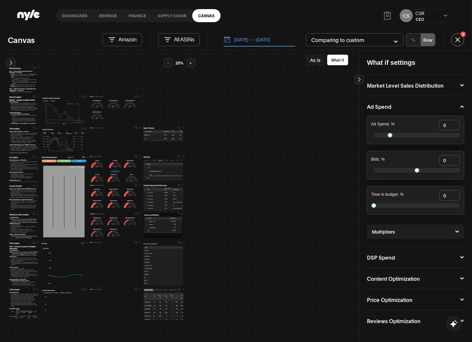
click at [152, 160] on button "Performance" at bounding box center [154, 160] width 8 height 2
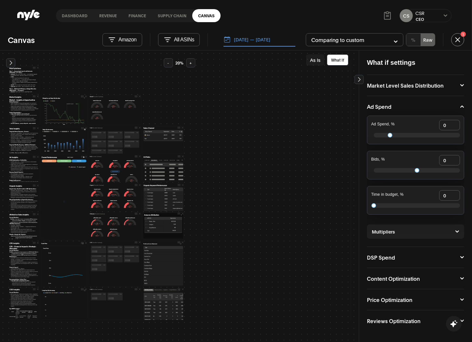
click at [159, 159] on button "Ad Type" at bounding box center [160, 160] width 5 height 2
